Goal: Transaction & Acquisition: Purchase product/service

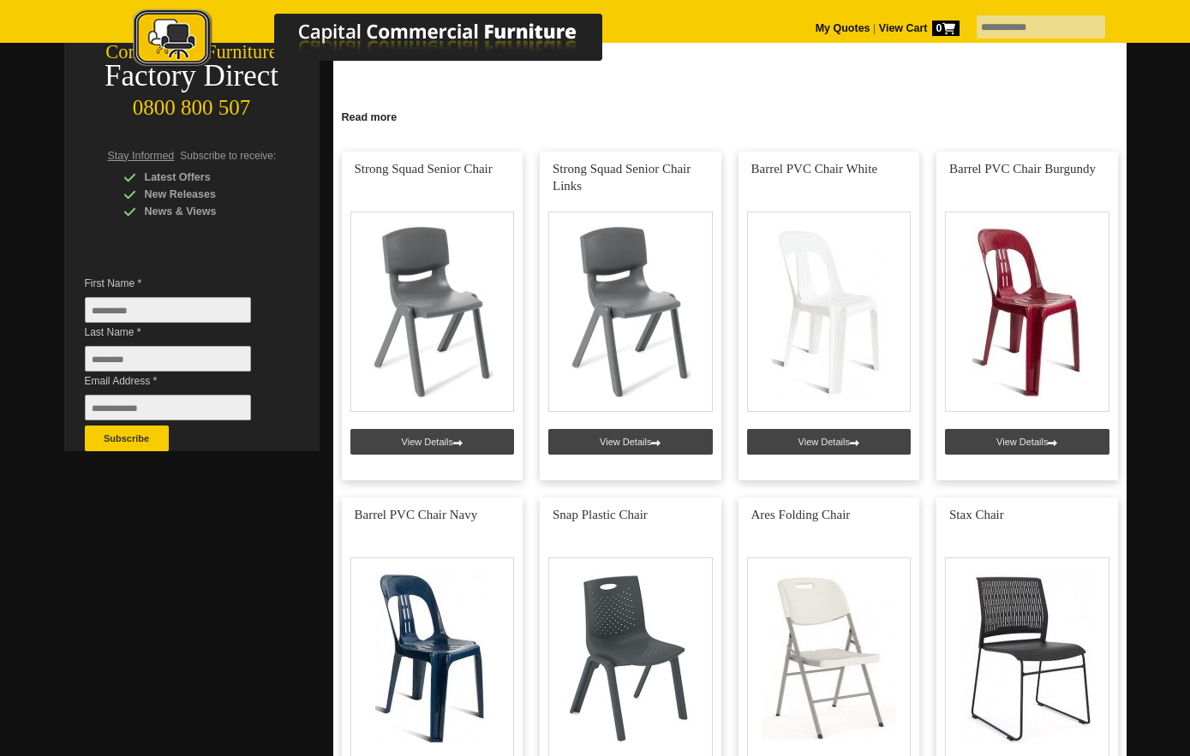
scroll to position [343, 0]
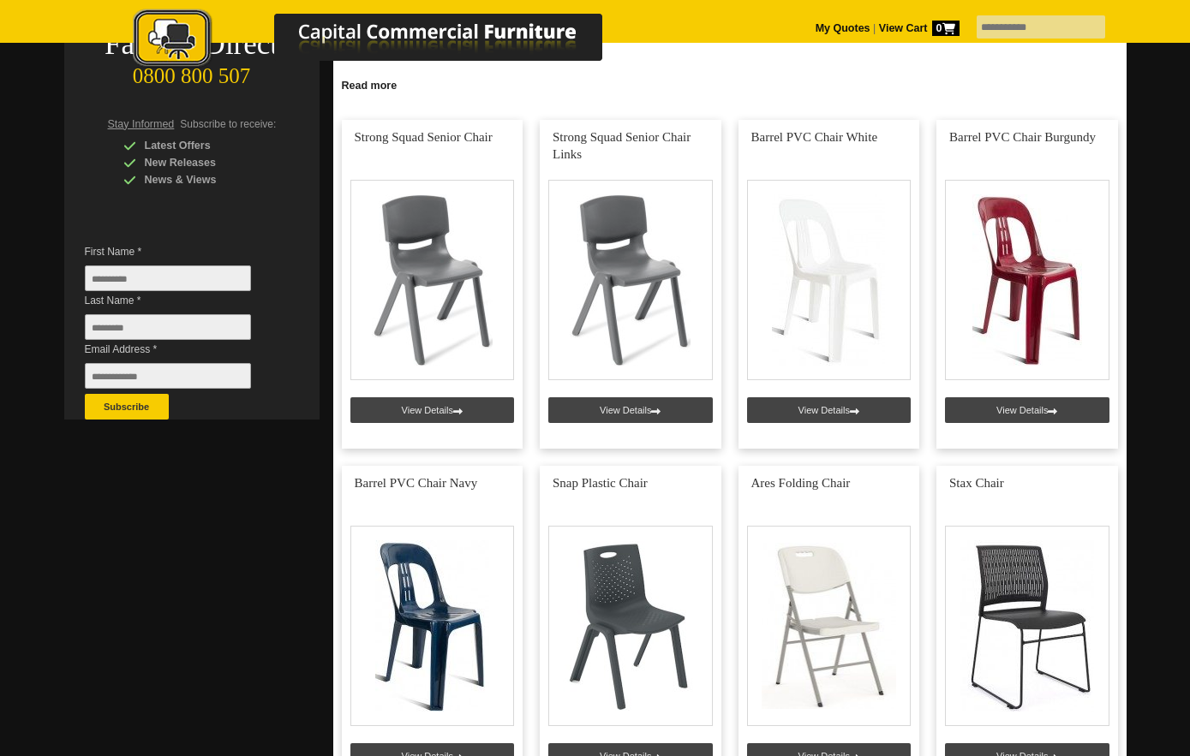
click at [438, 430] on link at bounding box center [433, 284] width 182 height 329
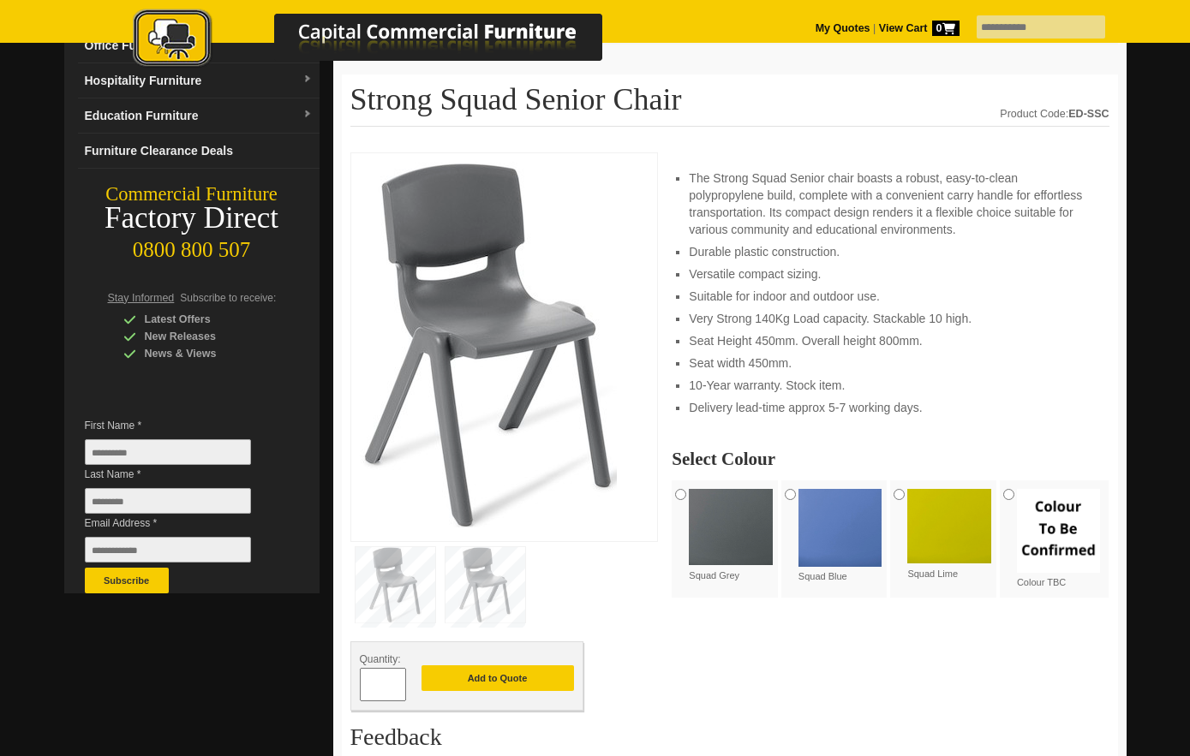
scroll to position [171, 0]
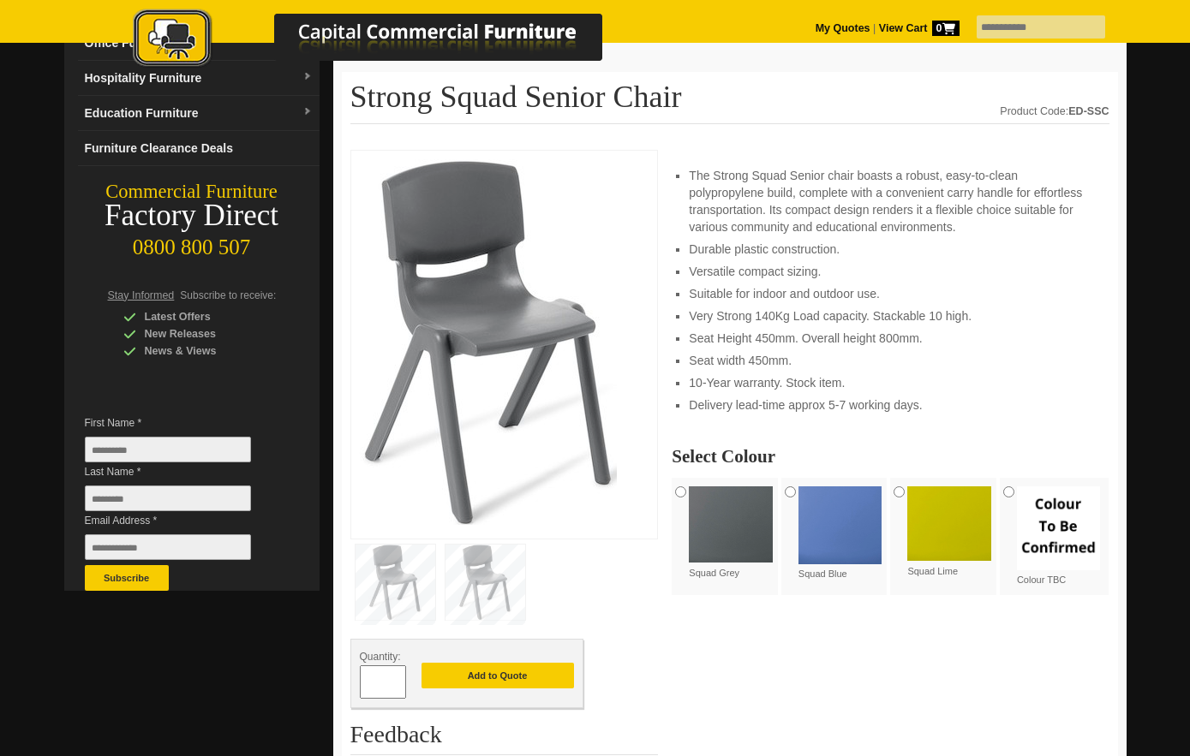
click at [130, 144] on link "Furniture Clearance Deals" at bounding box center [199, 148] width 242 height 35
